Goal: Transaction & Acquisition: Purchase product/service

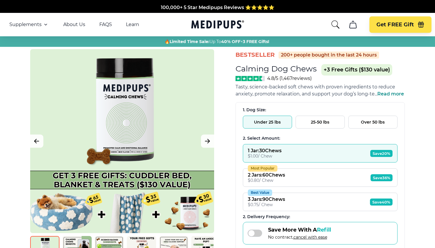
scroll to position [31, 0]
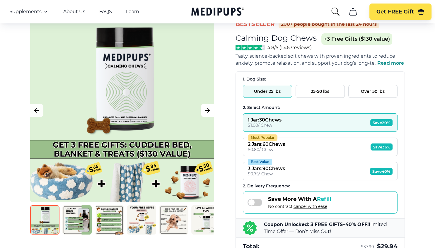
click at [207, 112] on icon "Next Image" at bounding box center [207, 110] width 7 height 7
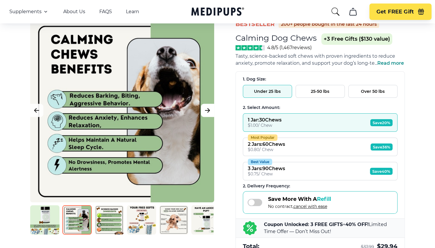
click at [207, 112] on icon "Next Image" at bounding box center [207, 110] width 7 height 7
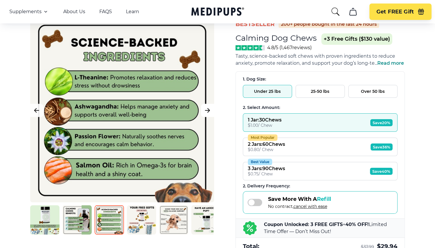
click at [207, 112] on icon "Next Image" at bounding box center [207, 110] width 7 height 7
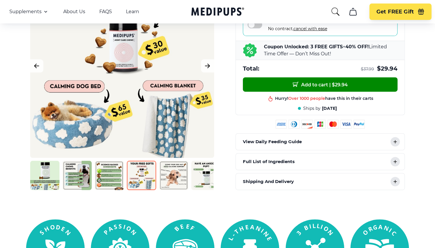
scroll to position [217, 0]
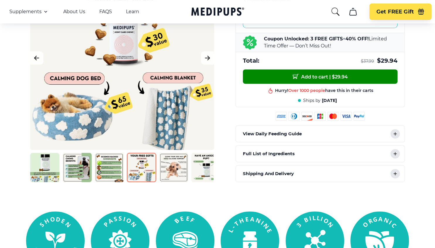
click at [395, 135] on icon at bounding box center [395, 134] width 3 height 3
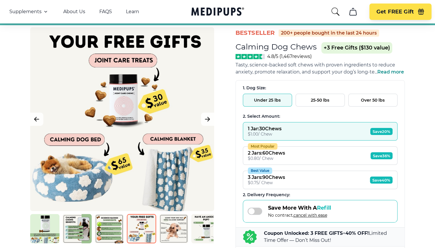
scroll to position [0, 0]
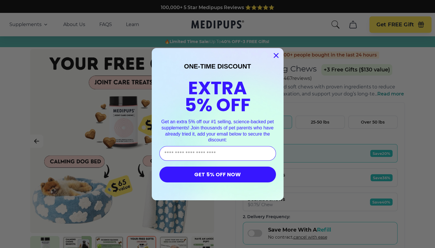
drag, startPoint x: 277, startPoint y: 55, endPoint x: 195, endPoint y: 49, distance: 82.9
click at [277, 55] on circle "Close dialog" at bounding box center [276, 55] width 10 height 10
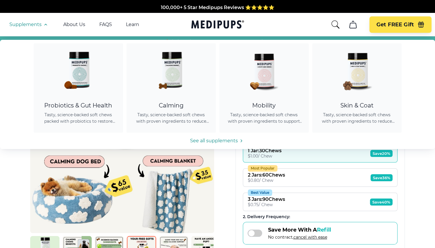
click at [30, 22] on span "Supplements" at bounding box center [25, 25] width 32 height 6
click at [45, 24] on icon "button" at bounding box center [46, 24] width 2 height 1
click at [363, 117] on span "Tasty, science-backed soft chews with proven ingredients to reduce shedding, pr…" at bounding box center [357, 118] width 75 height 13
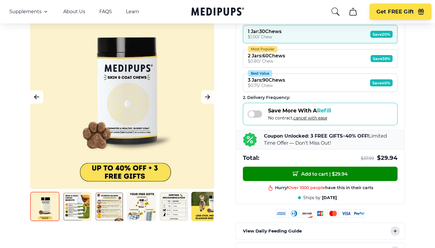
scroll to position [124, 0]
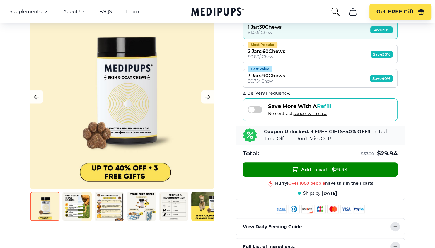
click at [81, 208] on img at bounding box center [76, 206] width 29 height 29
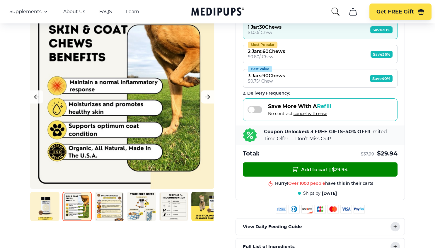
click at [110, 206] on img at bounding box center [109, 206] width 29 height 29
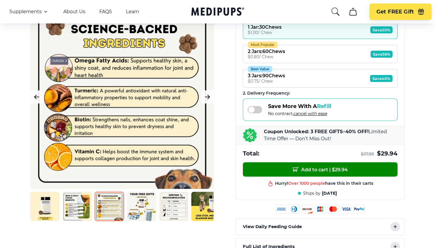
click at [136, 206] on img at bounding box center [141, 206] width 29 height 29
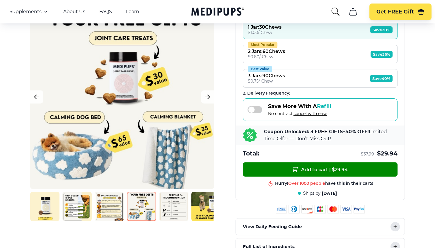
click at [176, 201] on img at bounding box center [173, 206] width 29 height 29
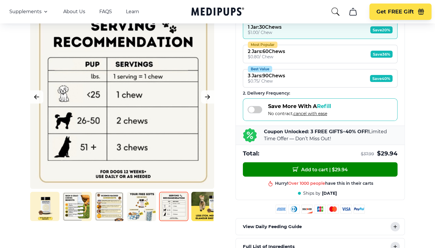
click at [204, 203] on img at bounding box center [205, 206] width 29 height 29
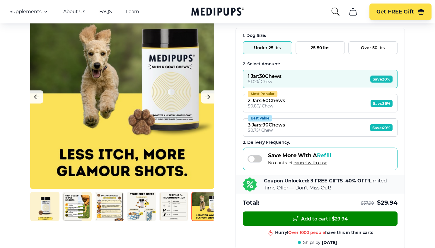
scroll to position [0, 0]
